Goal: Find specific page/section: Find specific page/section

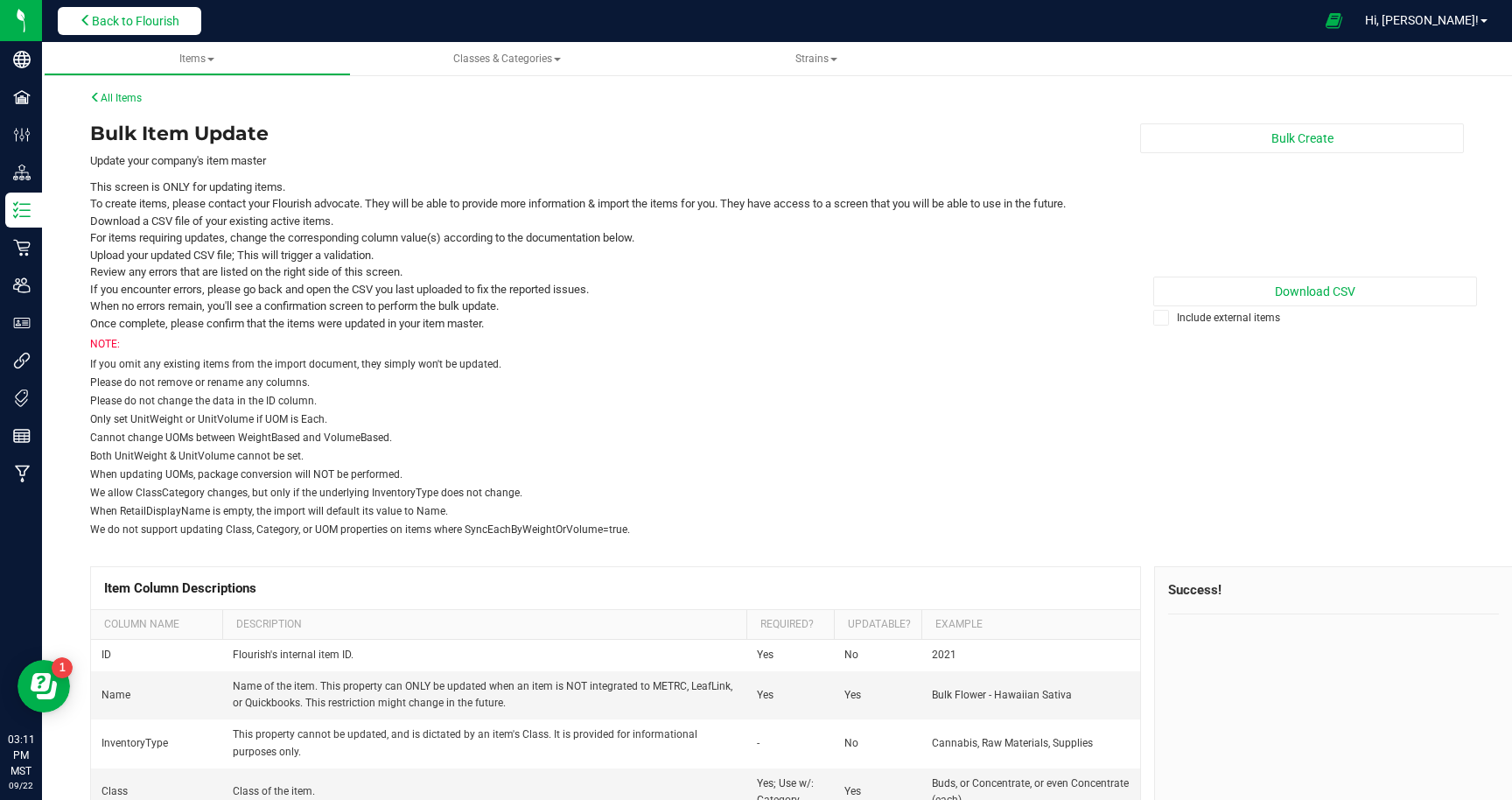
click at [164, 18] on span "Back to Flourish" at bounding box center [135, 21] width 87 height 14
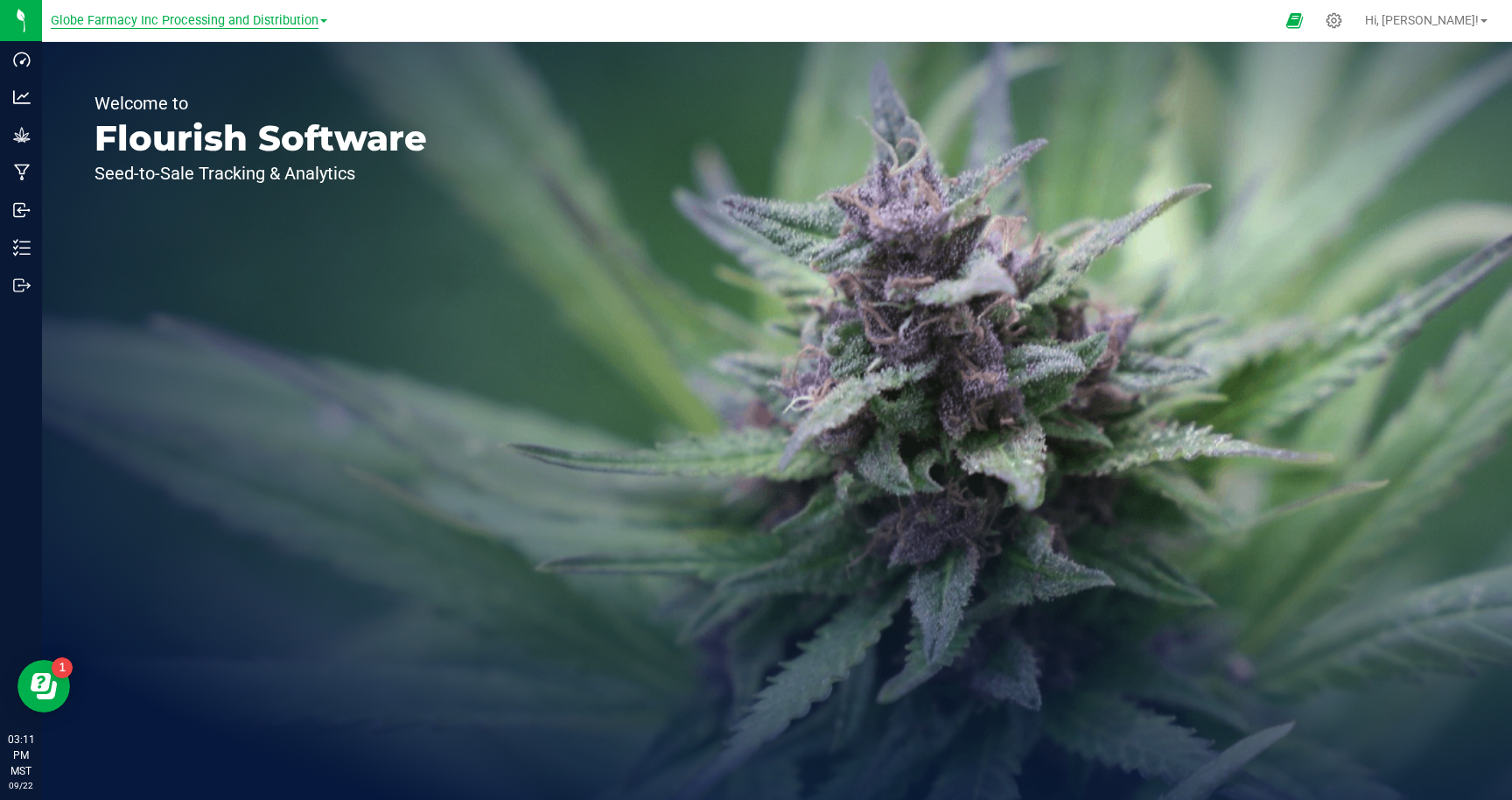
click at [134, 18] on span "Globe Farmacy Inc Processing and Distribution" at bounding box center [185, 21] width 267 height 16
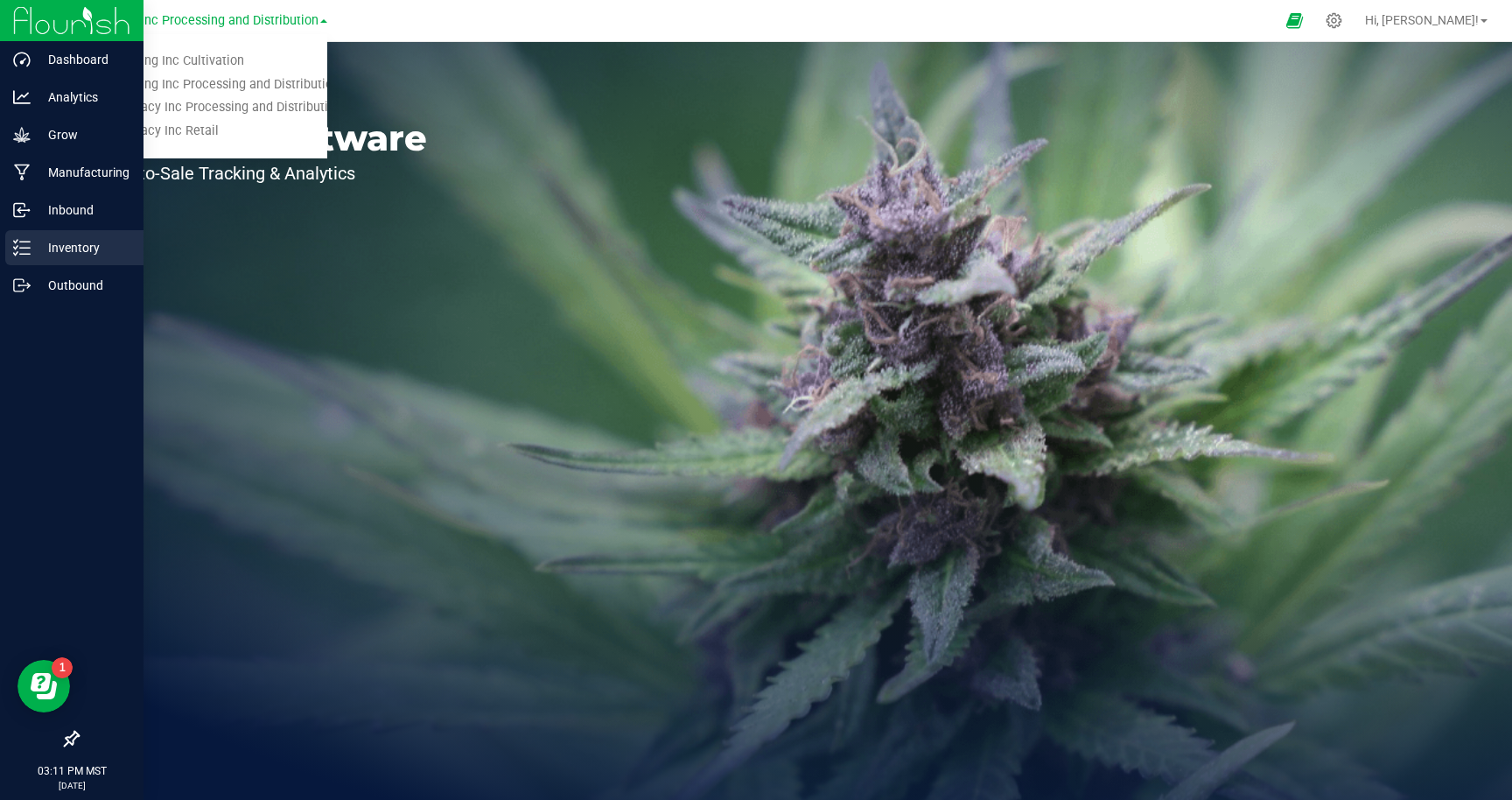
click at [67, 238] on p "Inventory" at bounding box center [83, 248] width 105 height 21
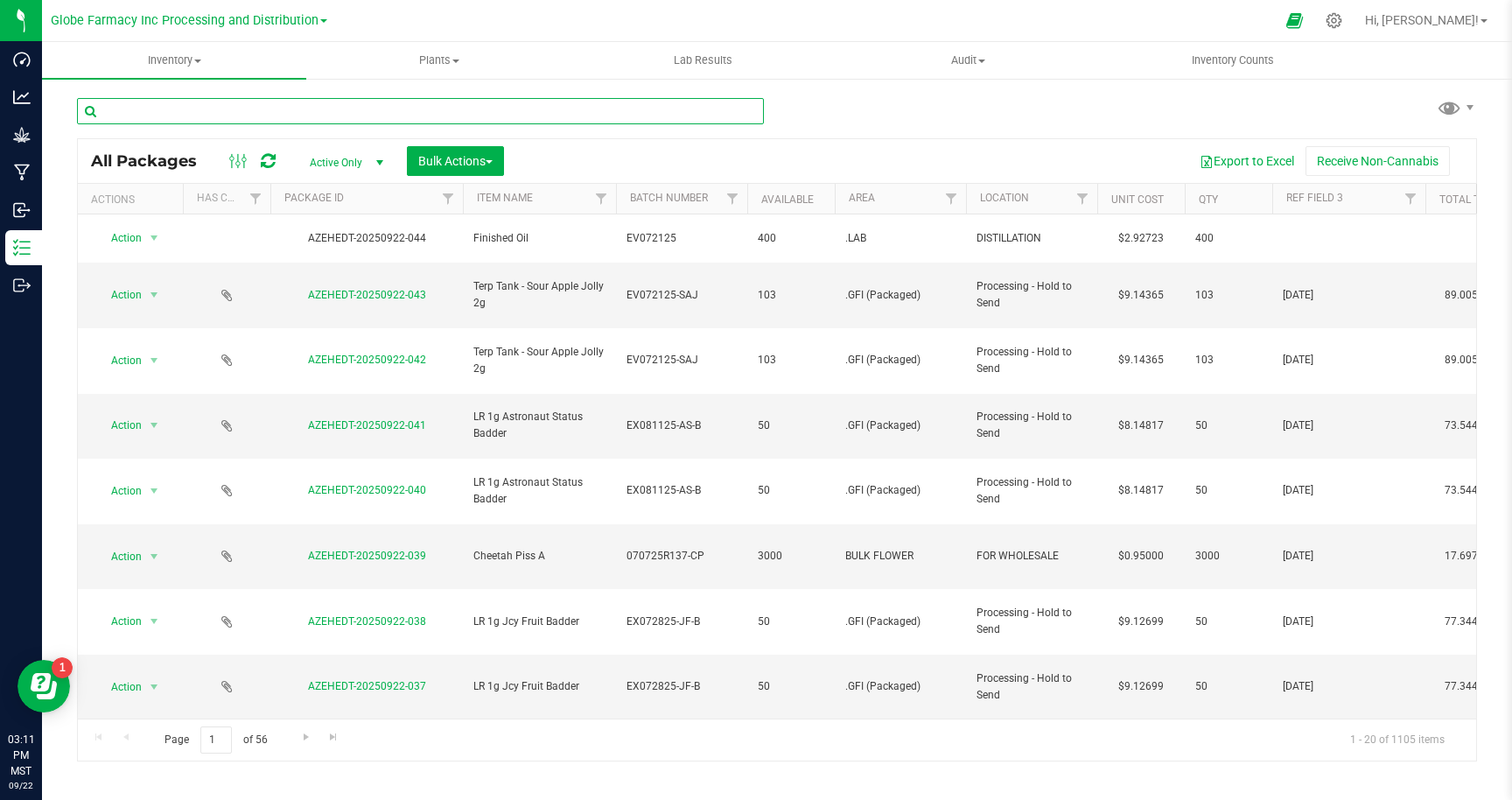
click at [359, 113] on input "text" at bounding box center [420, 111] width 687 height 26
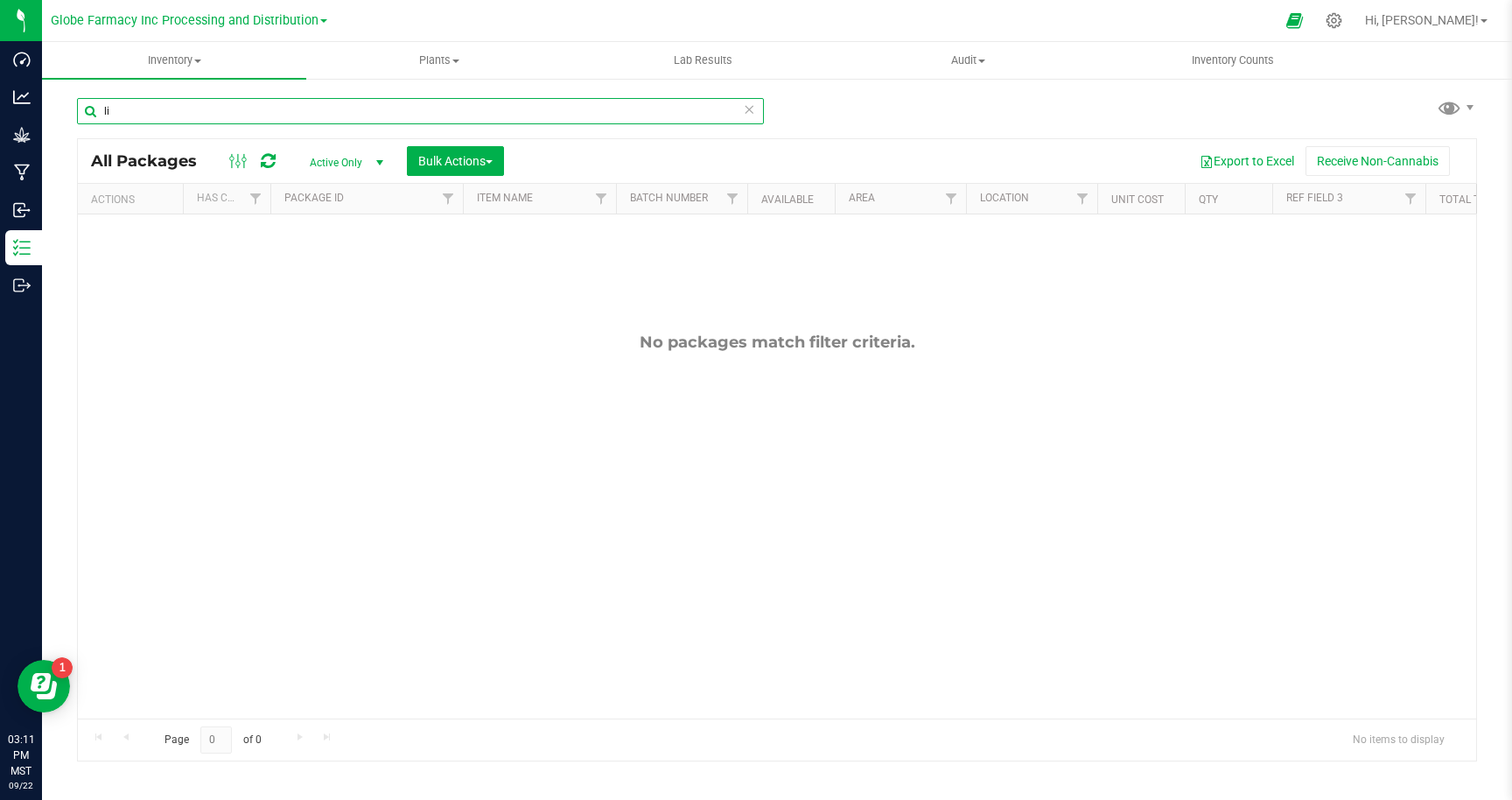
type input "l"
type input "lr vape"
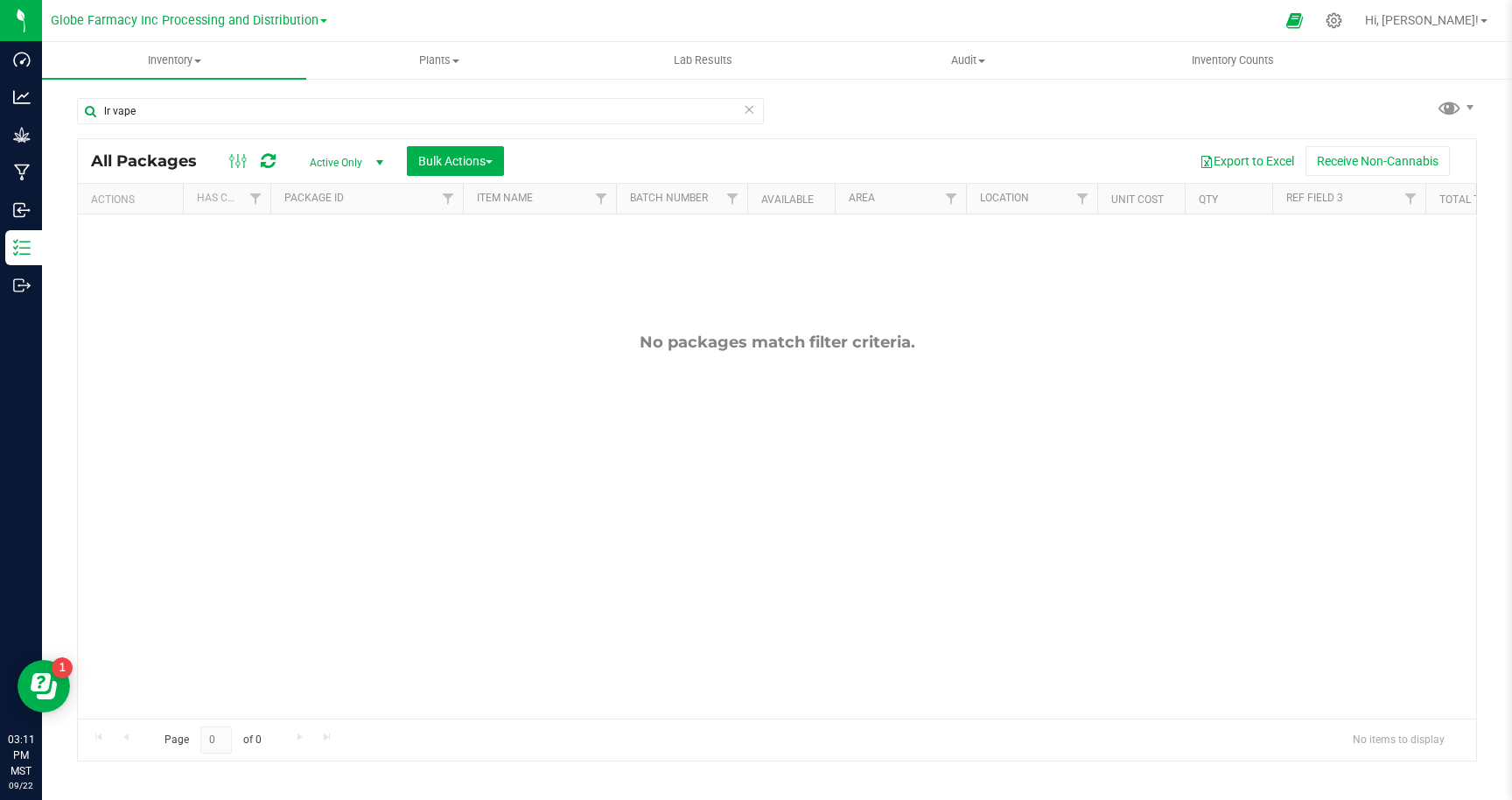
click at [375, 164] on span "select" at bounding box center [380, 163] width 14 height 14
click at [340, 265] on li "All" at bounding box center [341, 269] width 94 height 26
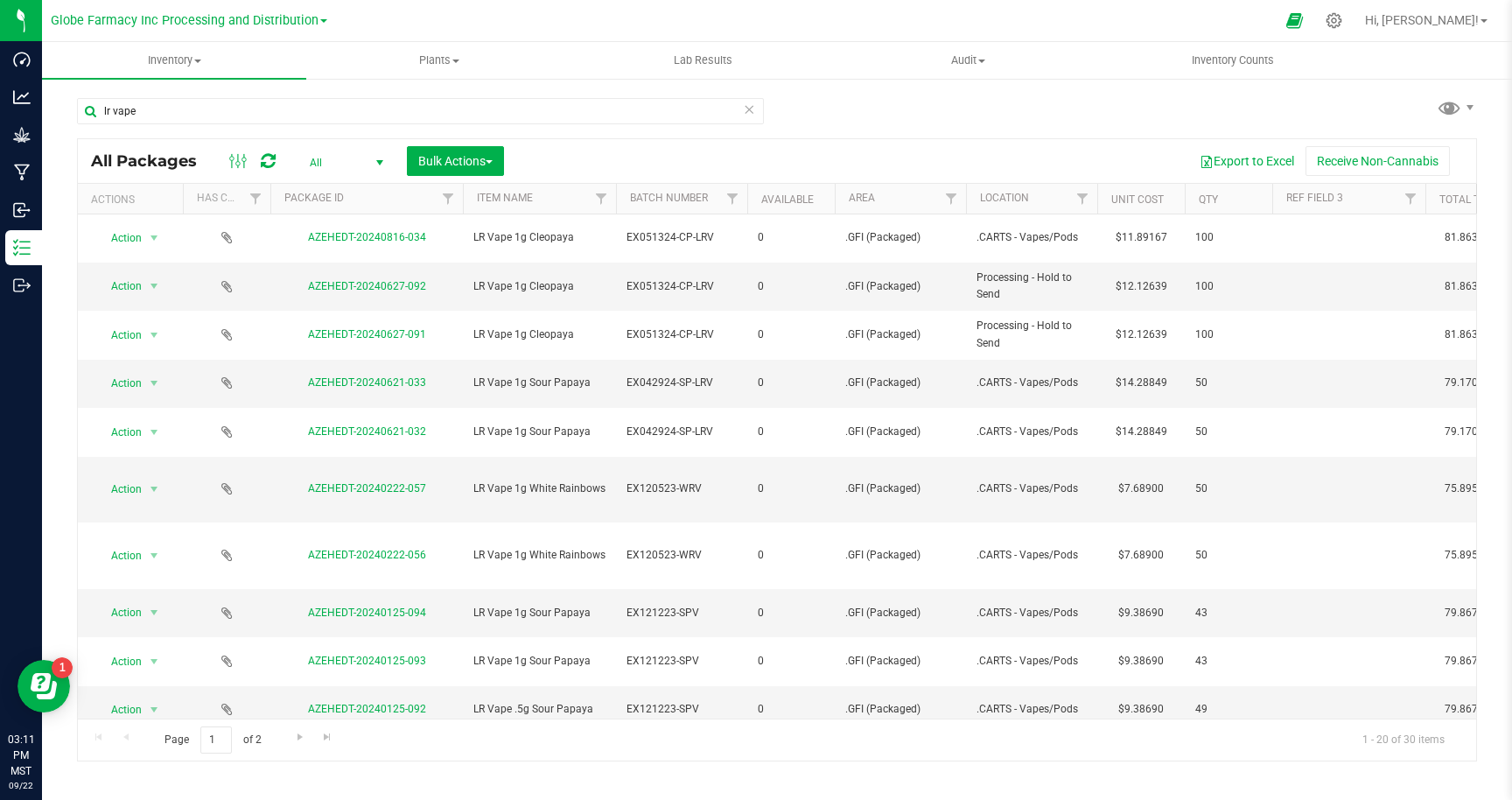
scroll to position [452, 0]
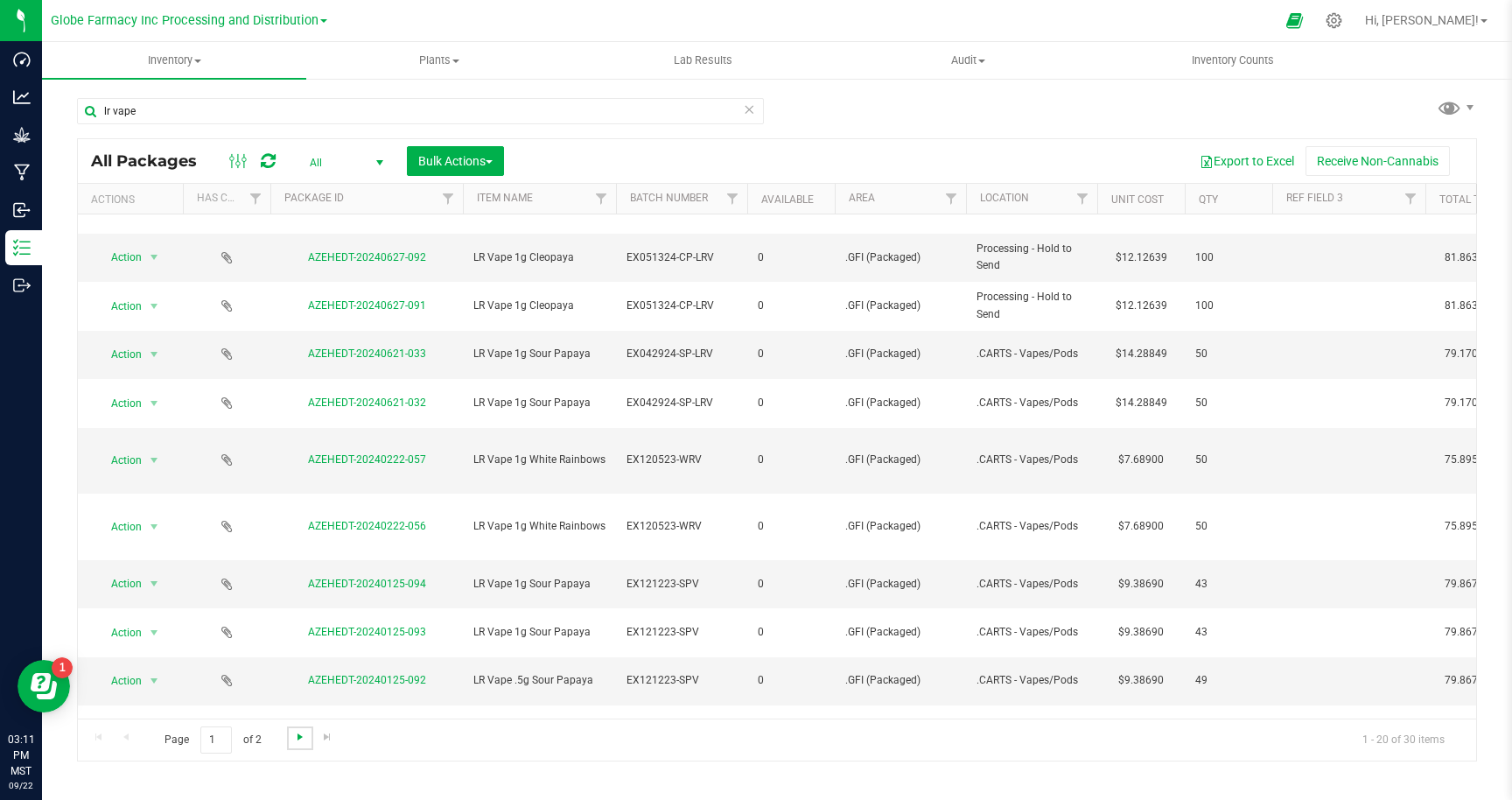
click at [296, 737] on span "Go to the next page" at bounding box center [300, 738] width 14 height 14
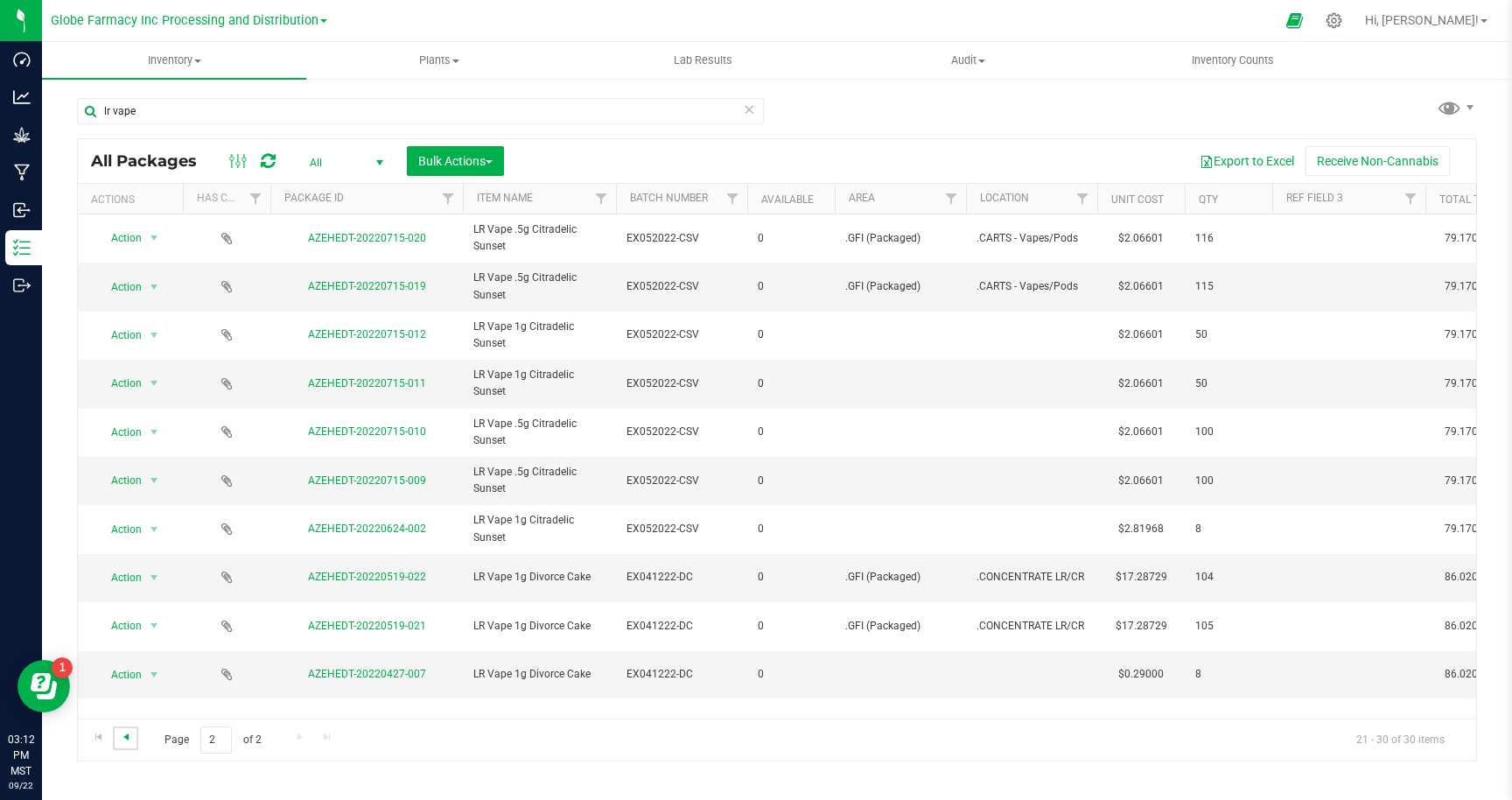
click at [125, 737] on span "Go to the previous page" at bounding box center [126, 738] width 14 height 14
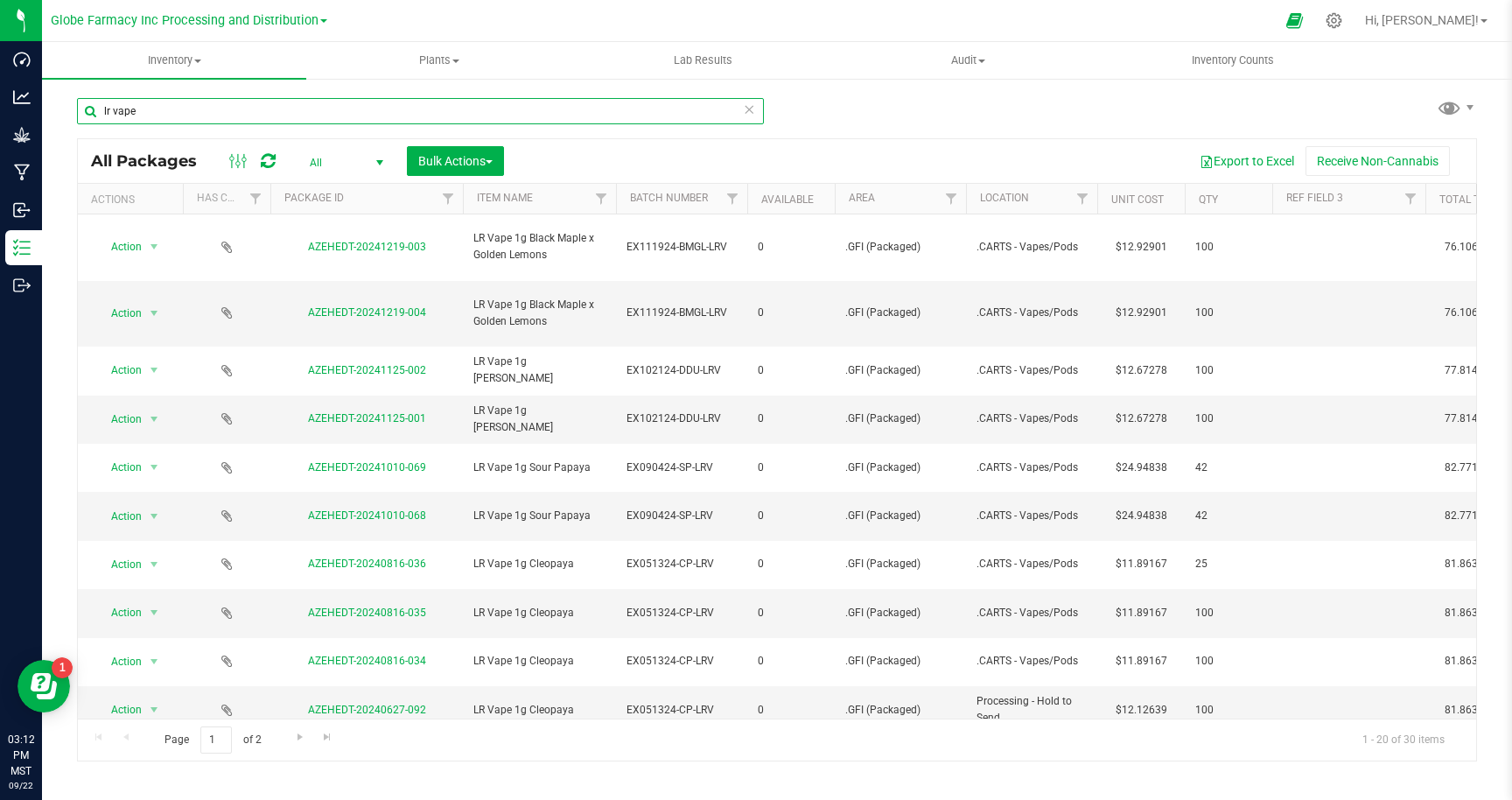
click at [243, 108] on input "lr vape" at bounding box center [420, 111] width 687 height 26
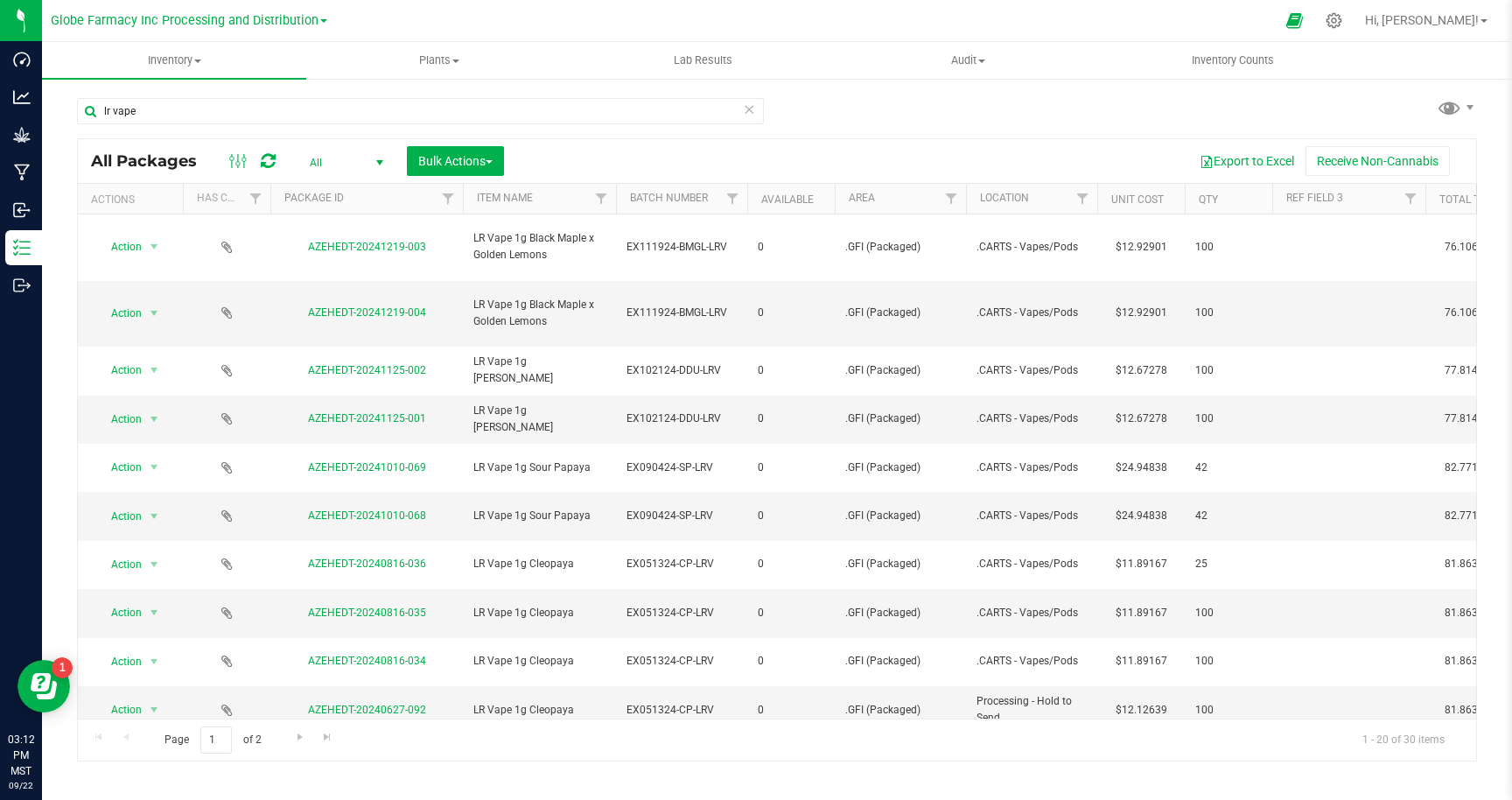
click at [376, 159] on span "select" at bounding box center [380, 163] width 14 height 14
click at [345, 191] on li "Active Only" at bounding box center [341, 192] width 94 height 26
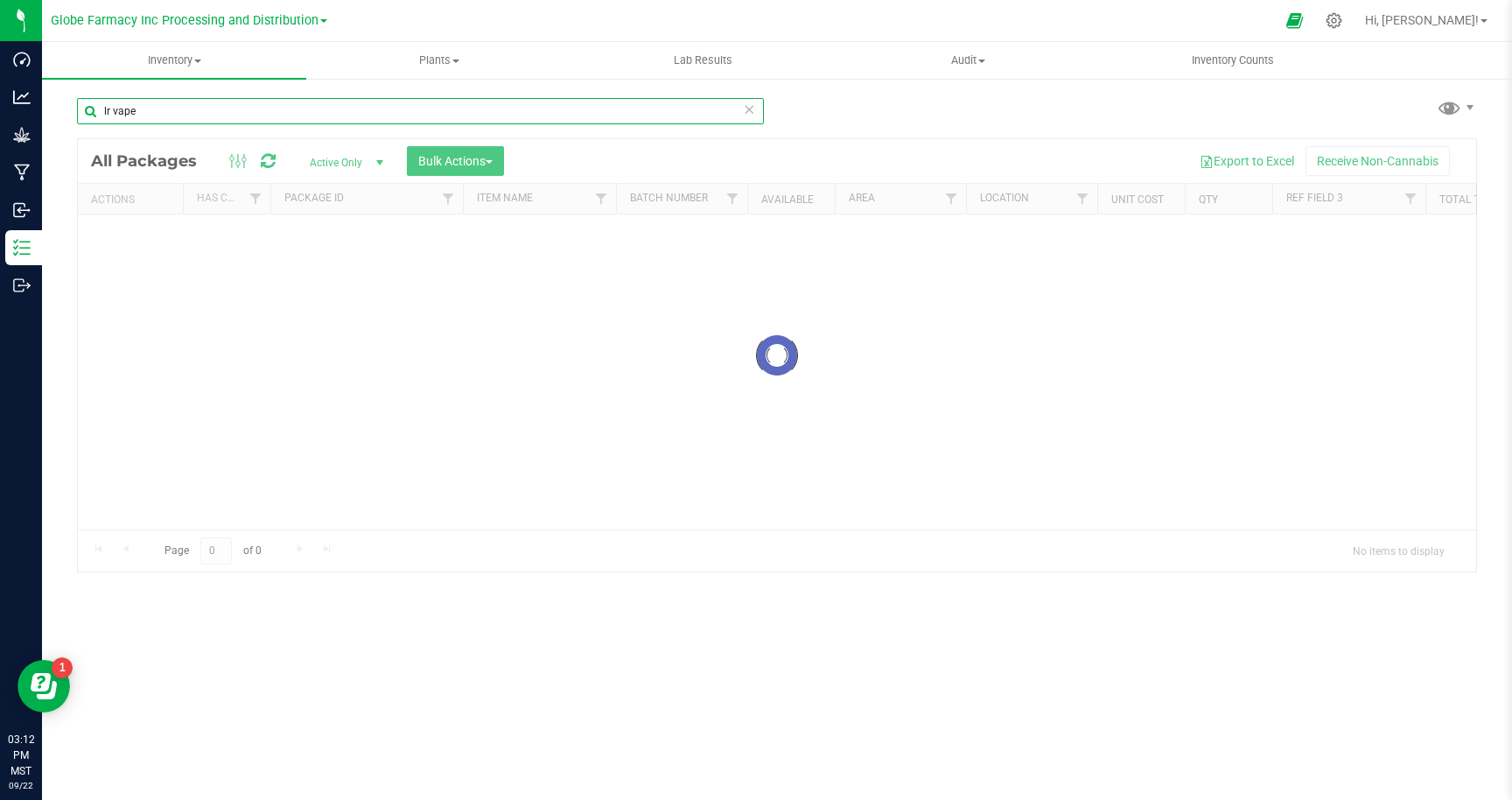
click at [233, 116] on input "lr vape" at bounding box center [420, 111] width 687 height 26
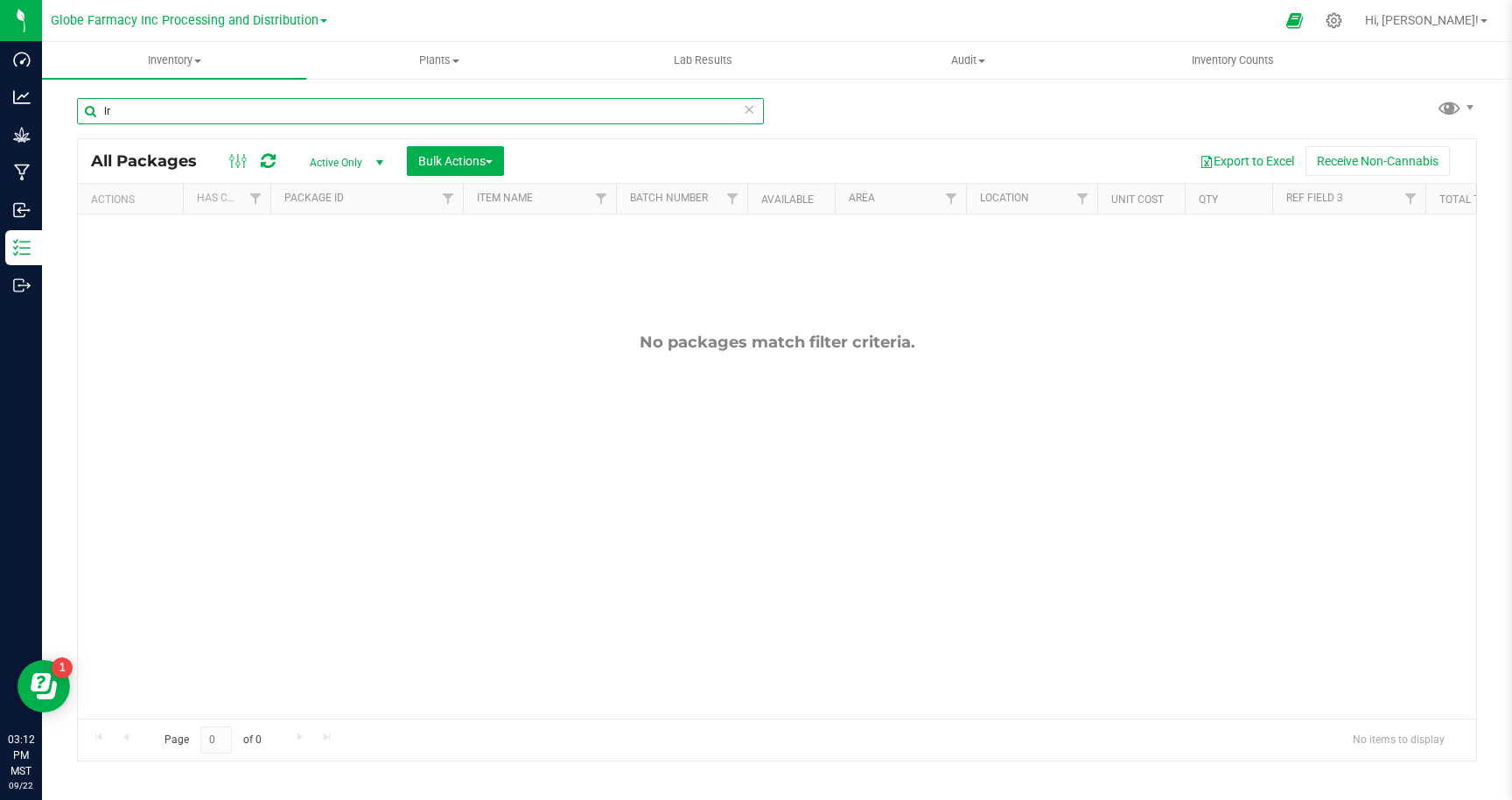
type input "l"
type input "v"
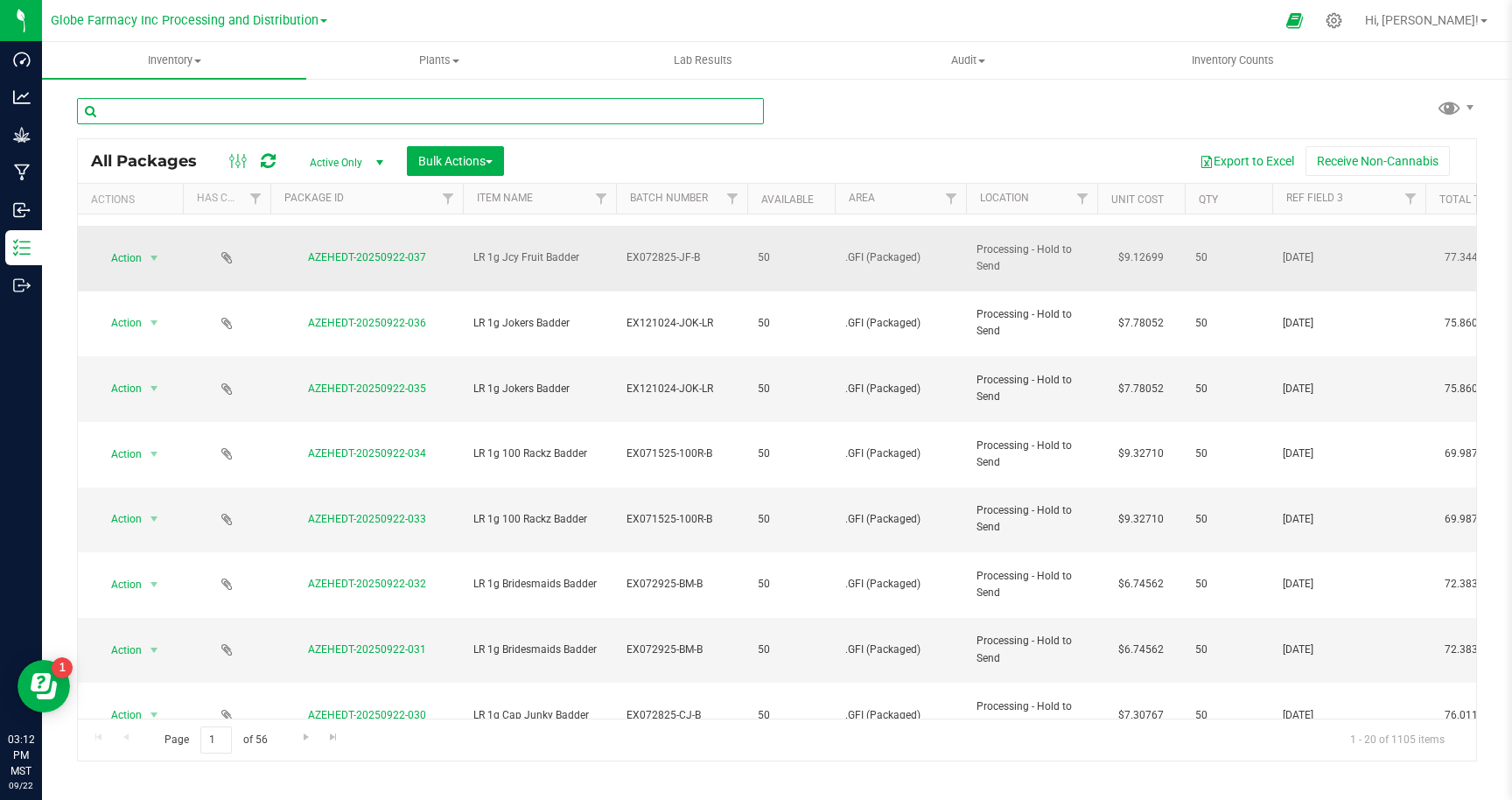
scroll to position [448, 0]
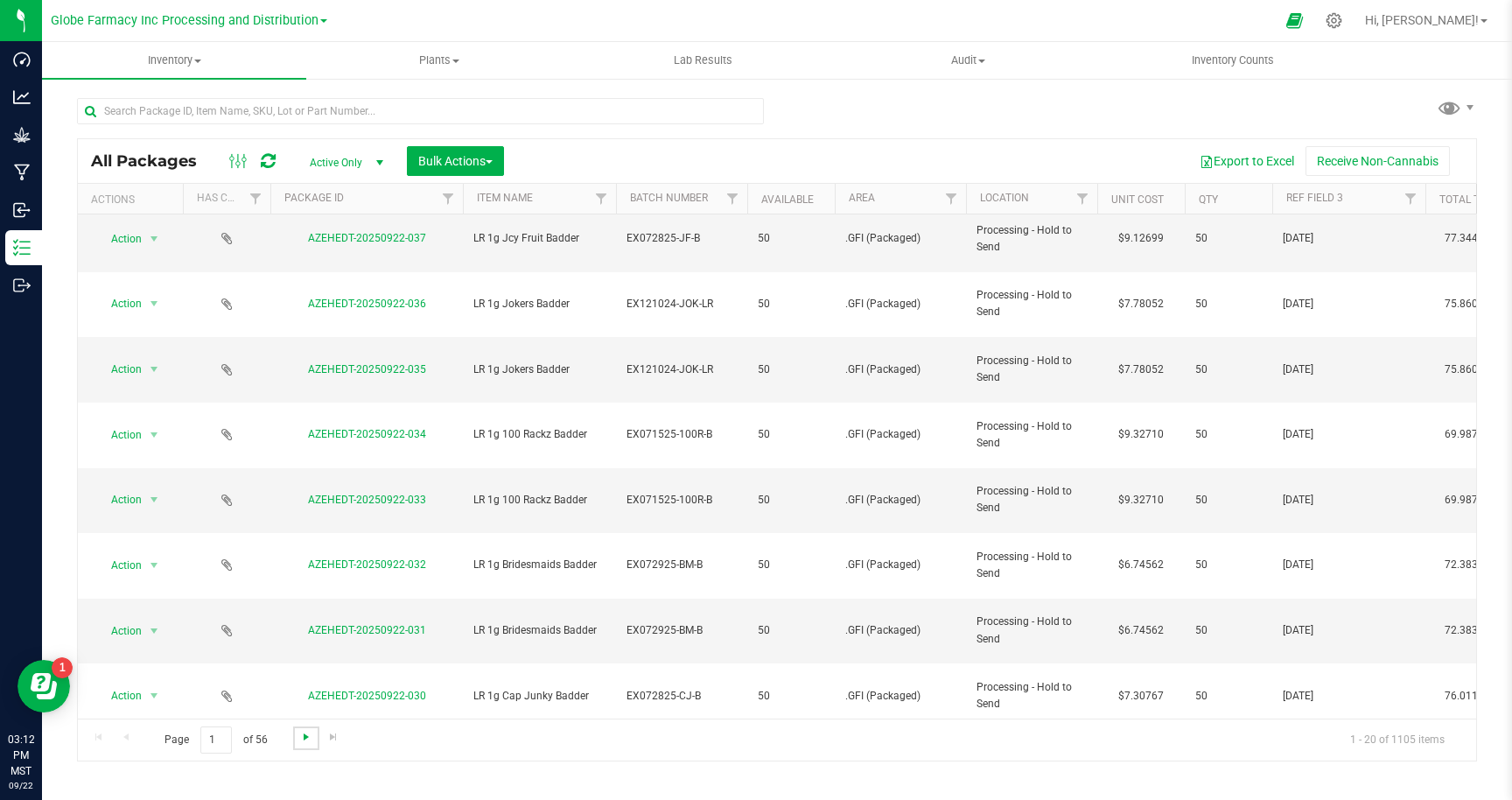
click at [307, 735] on span "Go to the next page" at bounding box center [306, 738] width 14 height 14
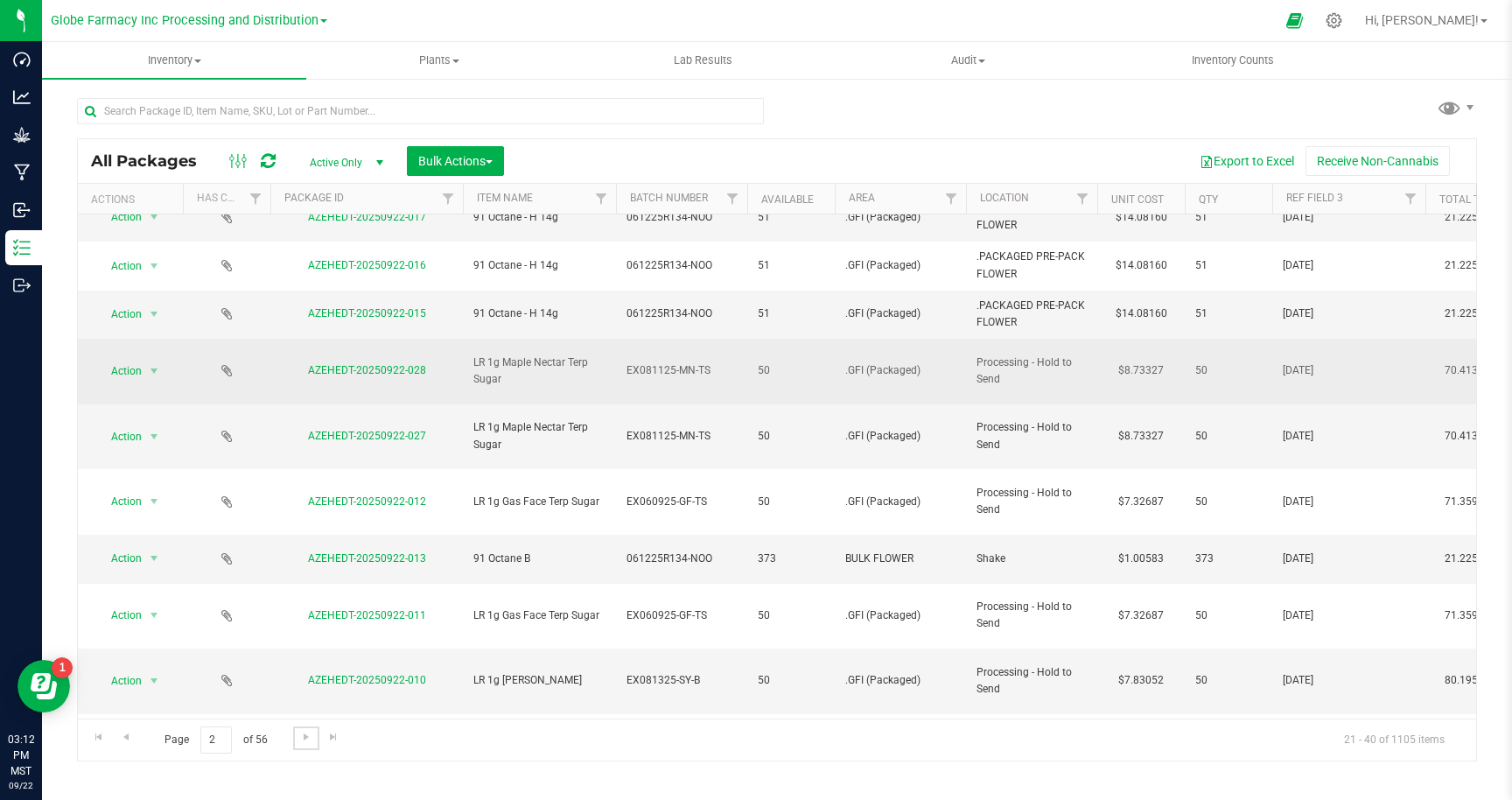
scroll to position [457, 0]
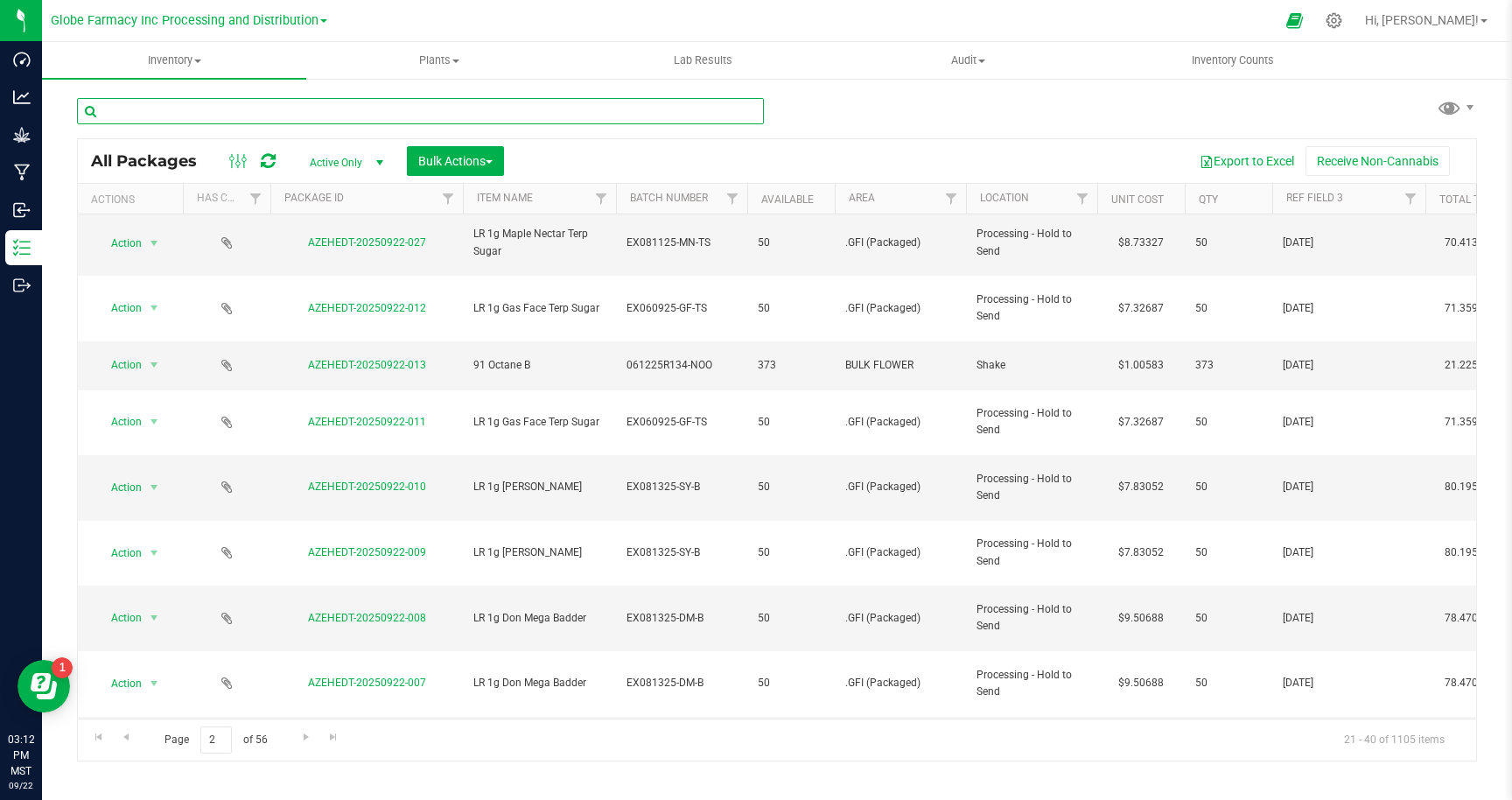
click at [244, 108] on input "text" at bounding box center [420, 111] width 687 height 26
type input "aio"
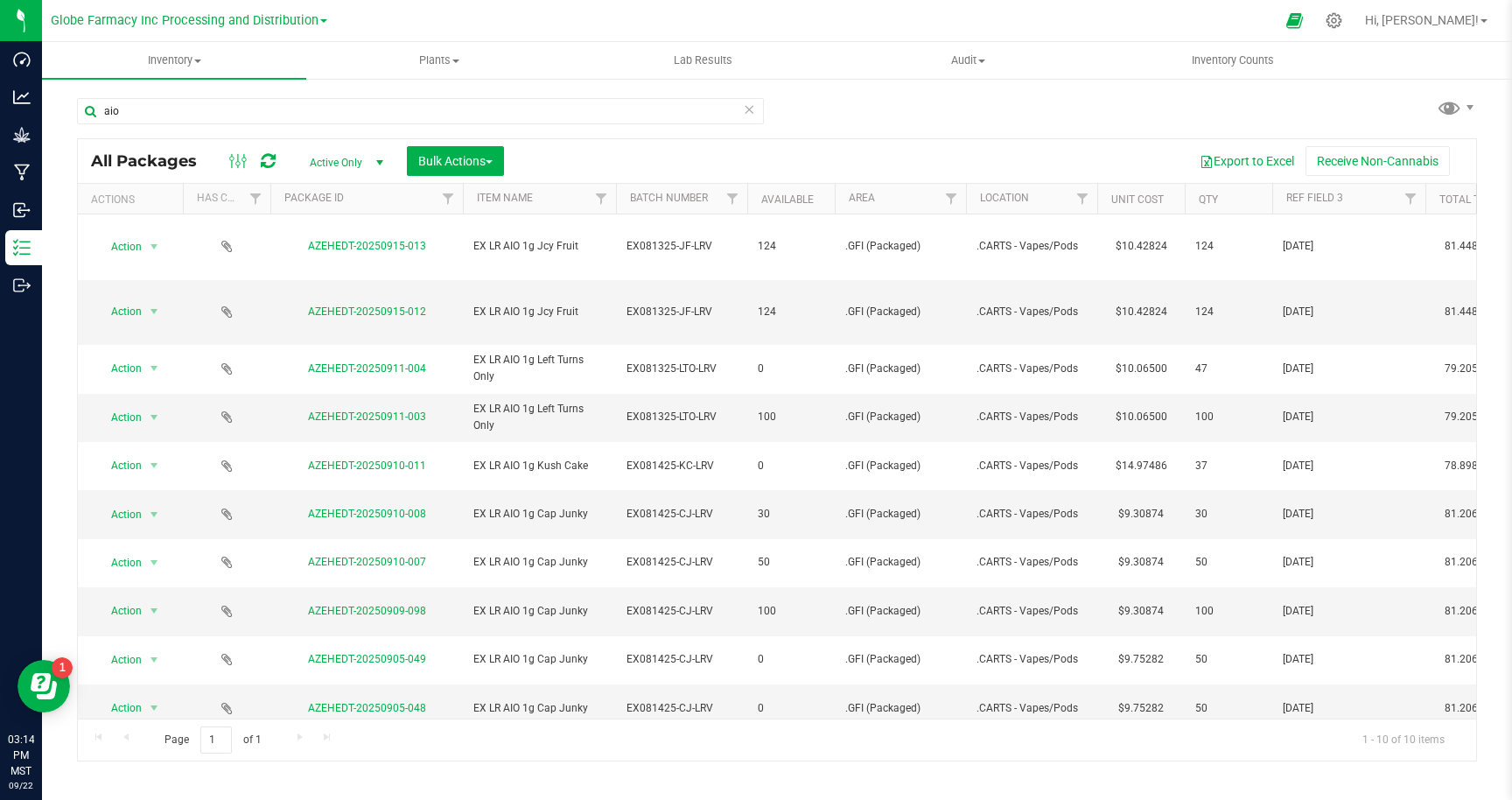
click at [750, 112] on icon at bounding box center [749, 108] width 12 height 21
